Goal: Task Accomplishment & Management: Use online tool/utility

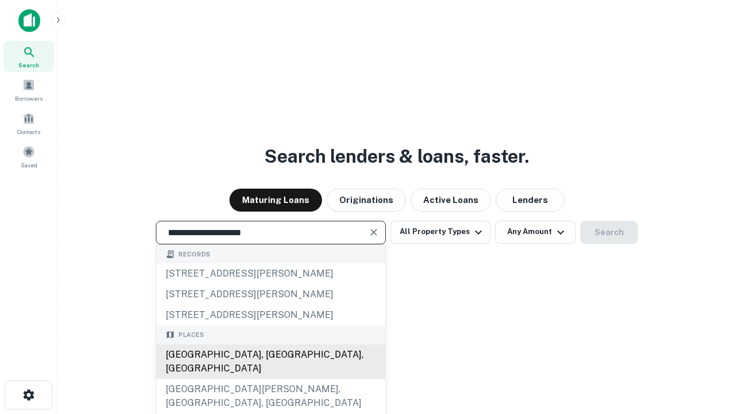
click at [270, 379] on div "[GEOGRAPHIC_DATA], [GEOGRAPHIC_DATA], [GEOGRAPHIC_DATA]" at bounding box center [270, 361] width 229 height 34
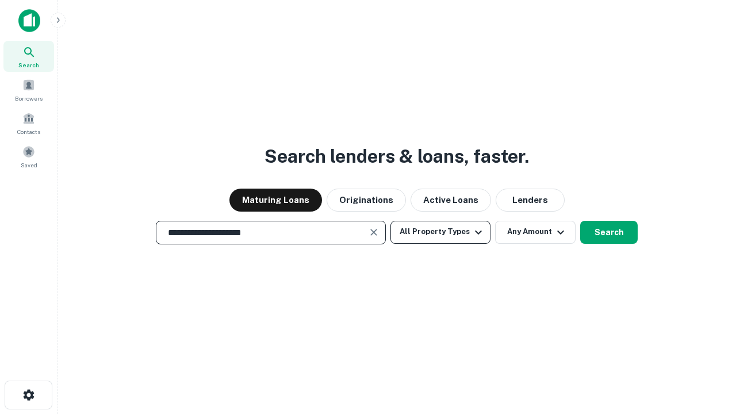
type input "**********"
click at [440, 232] on button "All Property Types" at bounding box center [440, 232] width 100 height 23
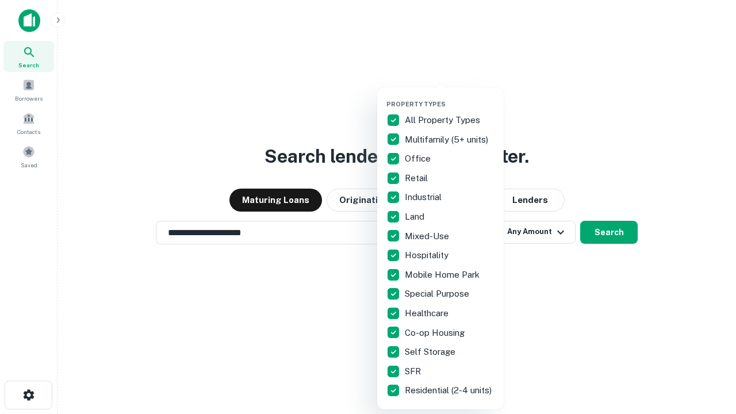
click at [450, 97] on button "button" at bounding box center [449, 97] width 126 height 1
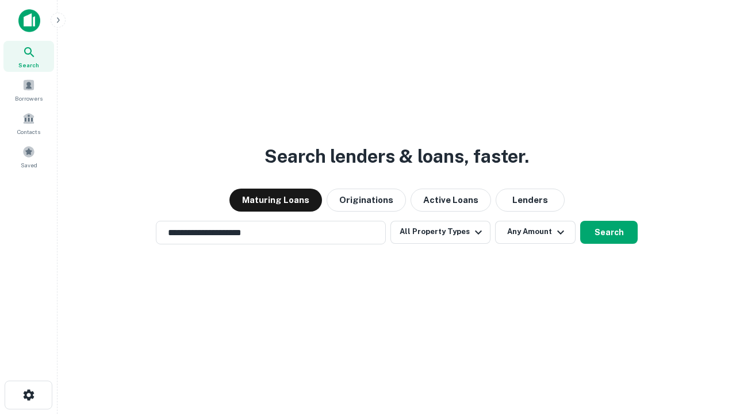
scroll to position [7, 139]
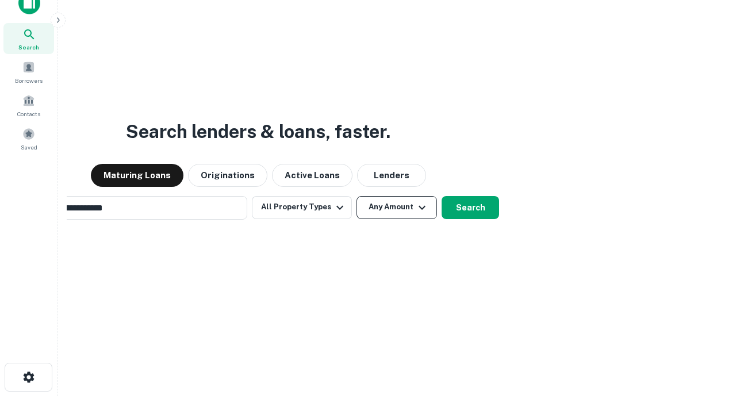
click at [356, 196] on button "Any Amount" at bounding box center [396, 207] width 80 height 23
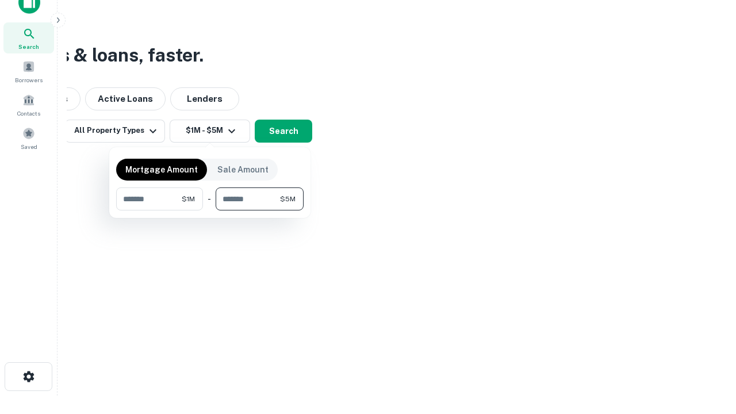
type input "*******"
click at [210, 210] on button "button" at bounding box center [209, 210] width 187 height 1
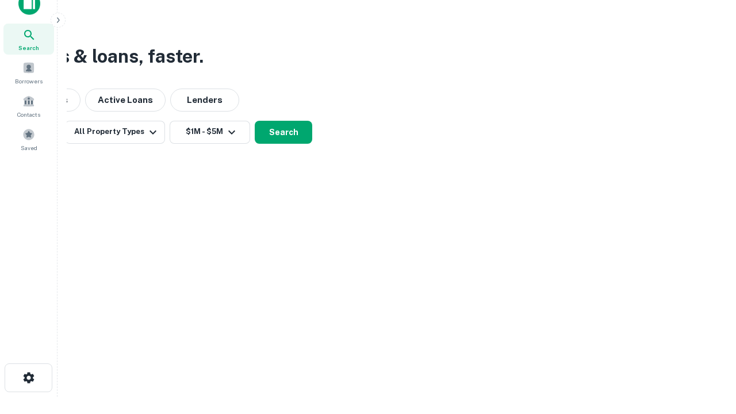
scroll to position [7, 212]
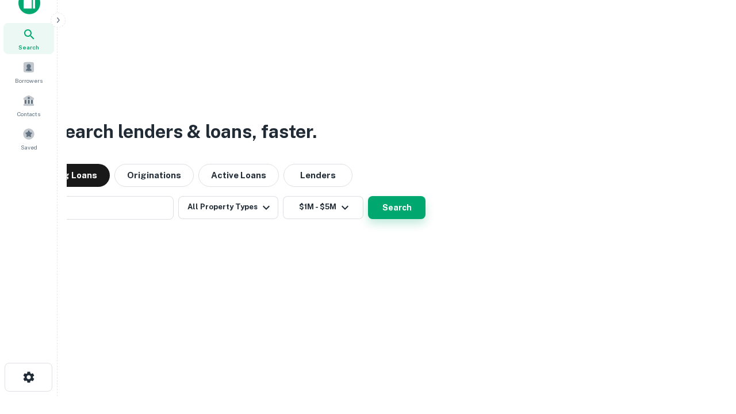
click at [368, 196] on button "Search" at bounding box center [396, 207] width 57 height 23
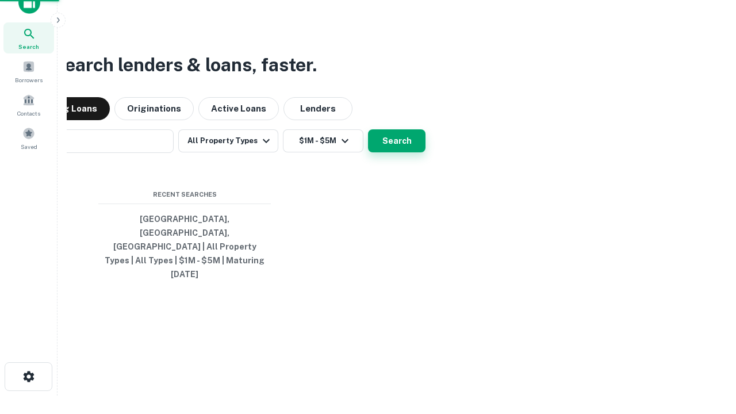
scroll to position [30, 325]
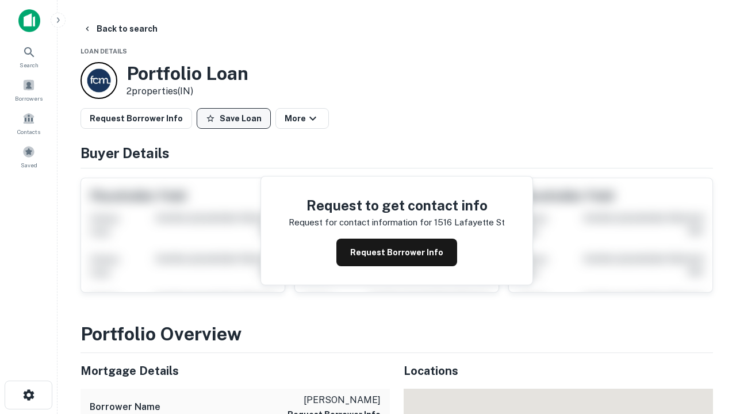
click at [233, 118] on button "Save Loan" at bounding box center [234, 118] width 74 height 21
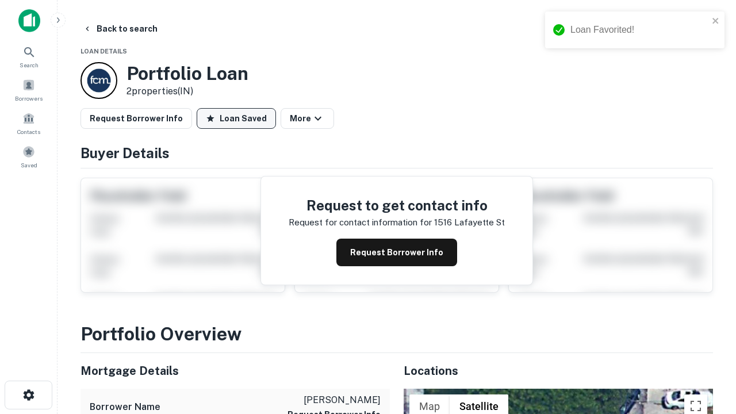
click at [236, 118] on button "Loan Saved" at bounding box center [236, 118] width 79 height 21
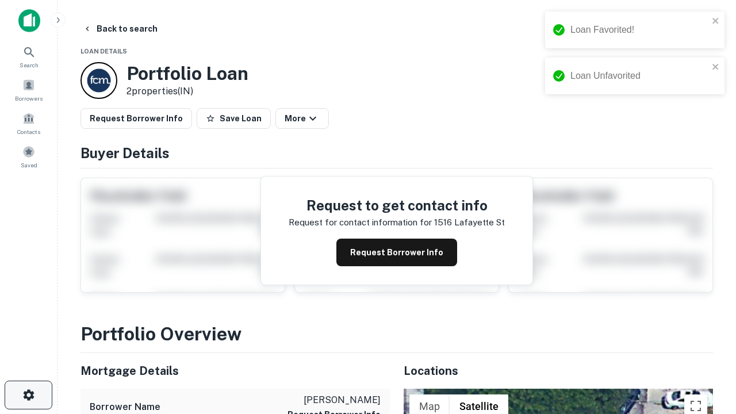
click at [28, 395] on icon "button" at bounding box center [29, 395] width 14 height 14
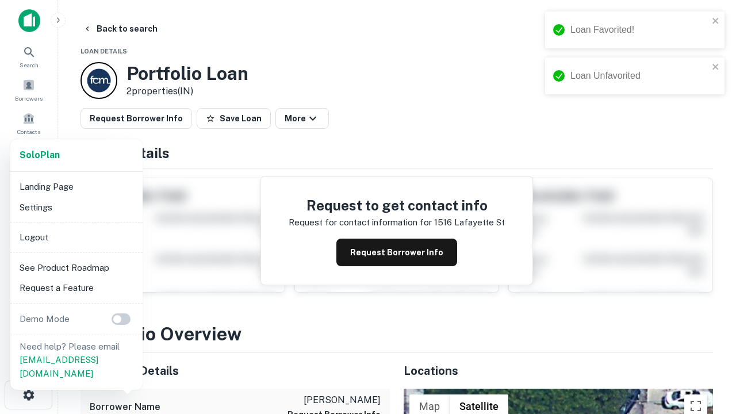
click at [76, 237] on li "Logout" at bounding box center [76, 237] width 123 height 21
